Goal: Task Accomplishment & Management: Manage account settings

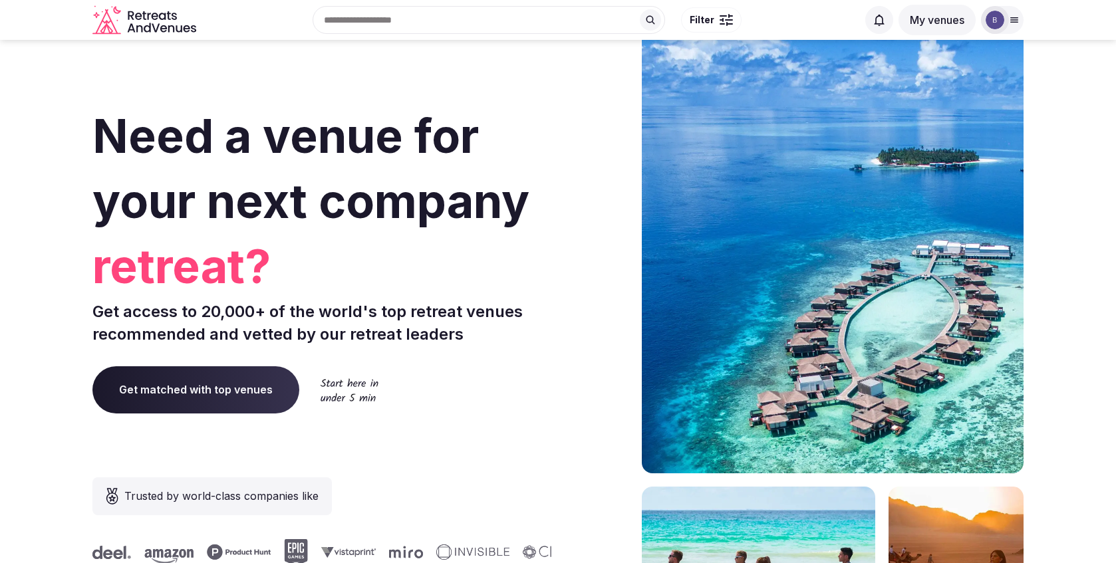
click at [487, 347] on div "Need a venue for your next company retreat? Get access to 20,000+ of the world'…" at bounding box center [322, 398] width 460 height 802
click at [1006, 17] on div at bounding box center [995, 20] width 28 height 28
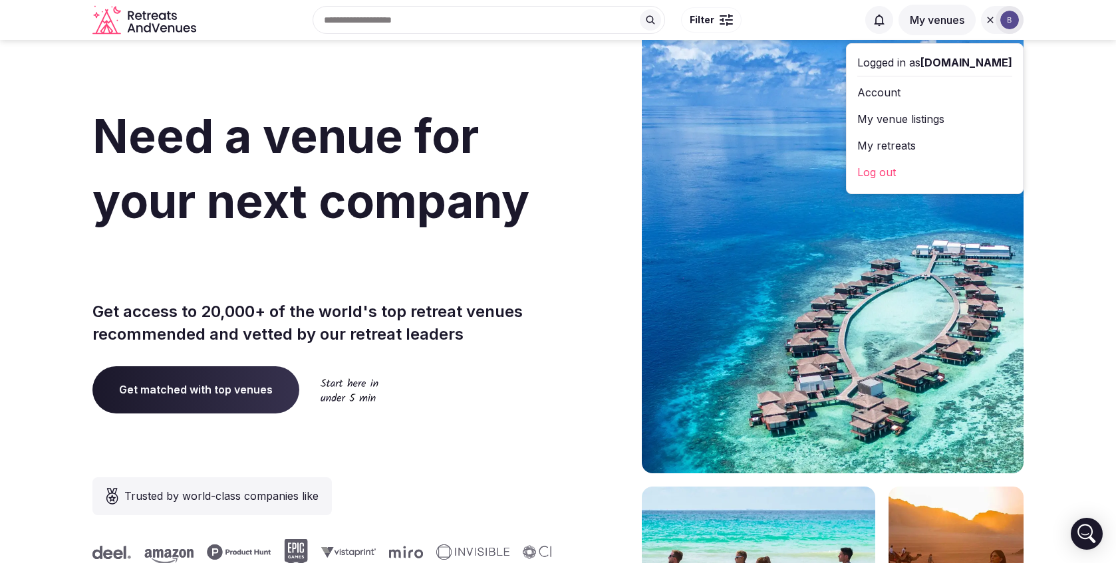
click at [887, 168] on link "Log out" at bounding box center [934, 172] width 155 height 21
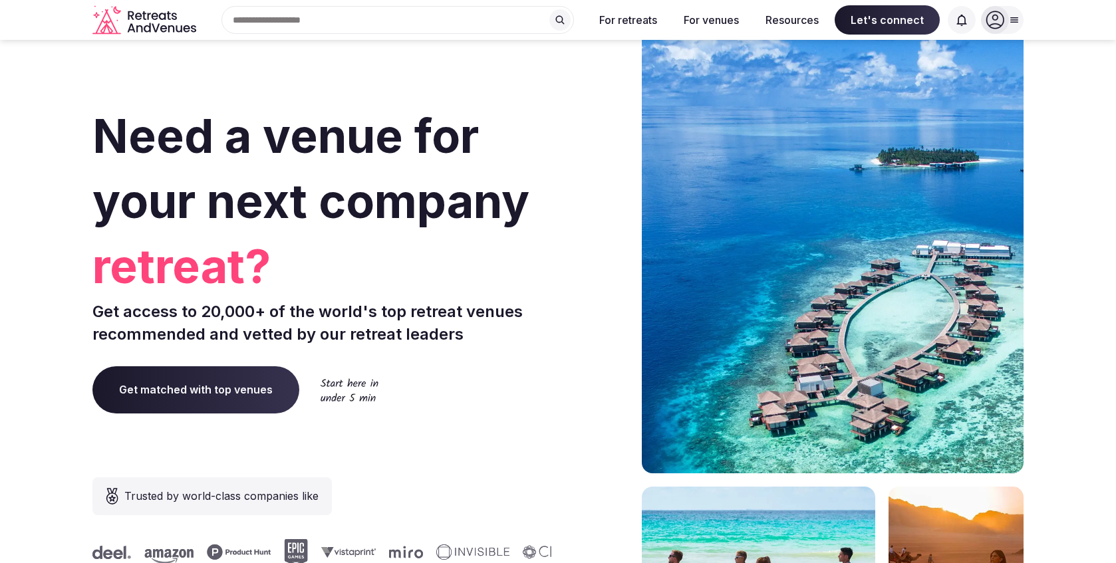
click at [993, 25] on icon at bounding box center [995, 20] width 19 height 19
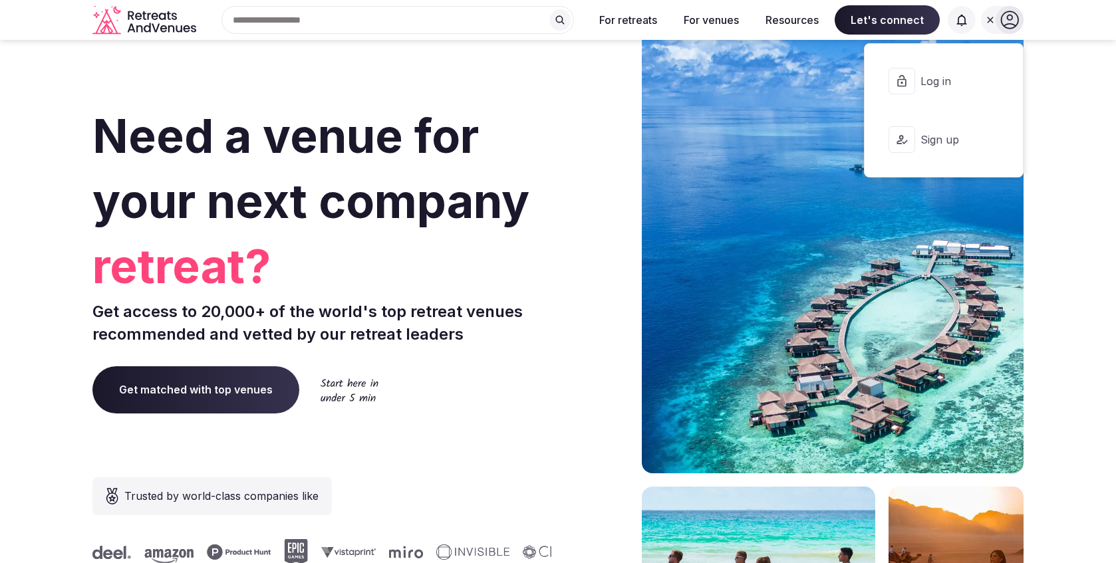
click at [952, 69] on button "Log in" at bounding box center [943, 81] width 137 height 53
